Goal: Communication & Community: Connect with others

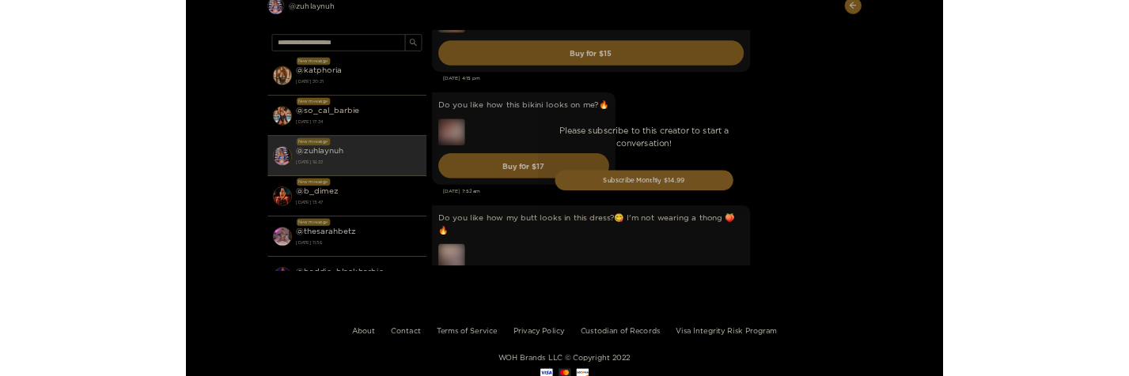
scroll to position [6831, 0]
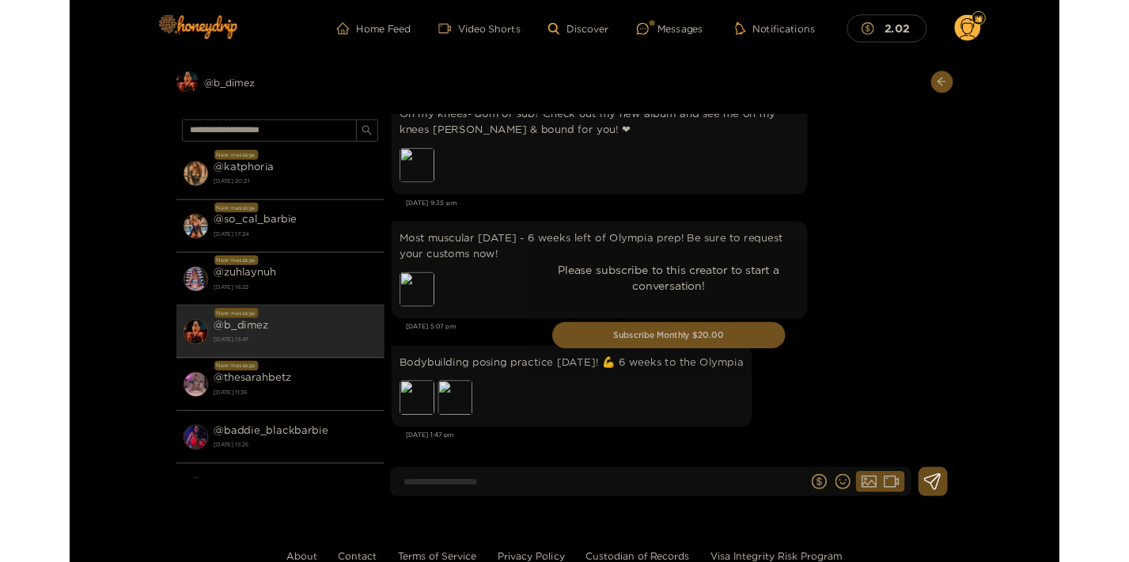
scroll to position [3471, 0]
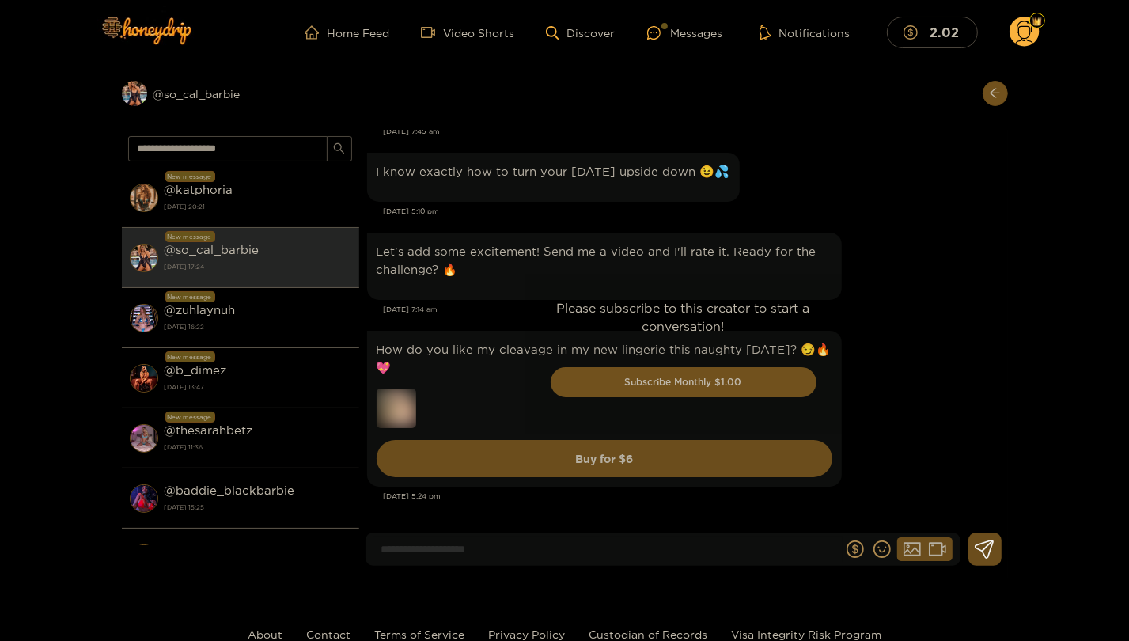
scroll to position [3799, 0]
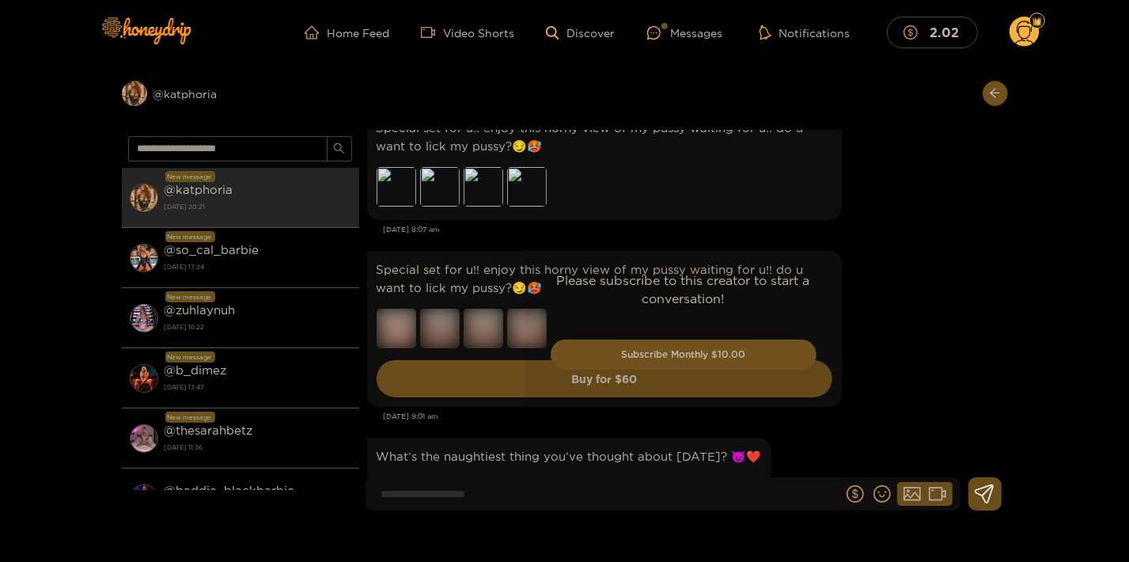
drag, startPoint x: 0, startPoint y: 0, endPoint x: 913, endPoint y: 296, distance: 960.2
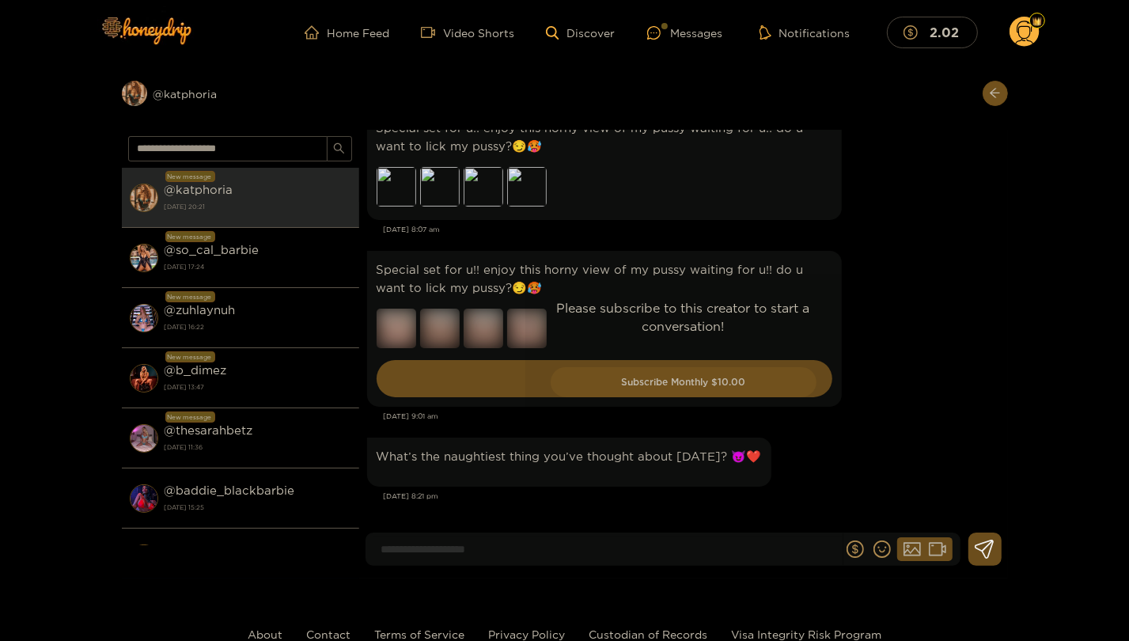
scroll to position [2358, 0]
